Goal: Navigation & Orientation: Find specific page/section

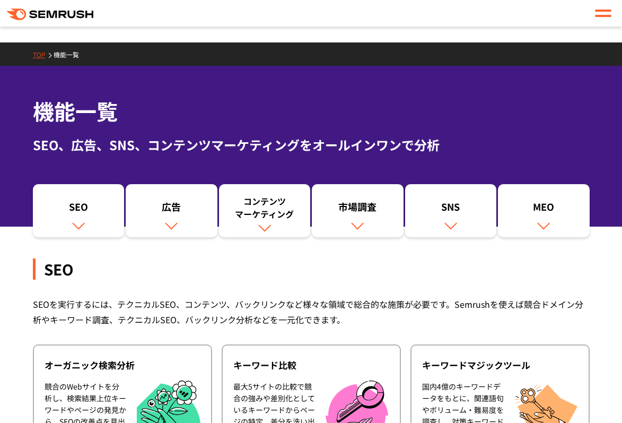
click at [83, 19] on icon ".cls {fill: #FF642D;}" at bounding box center [51, 14] width 88 height 12
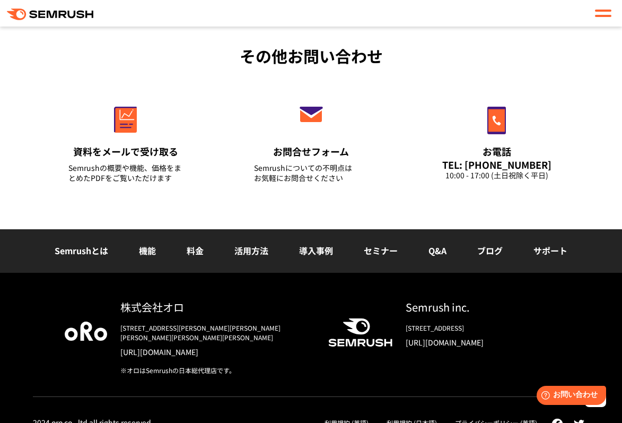
scroll to position [4117, 0]
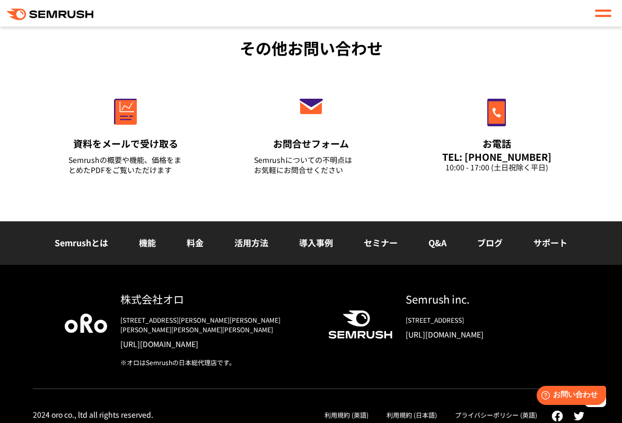
click at [384, 246] on link "セミナー" at bounding box center [381, 242] width 34 height 13
